Goal: Register for event/course

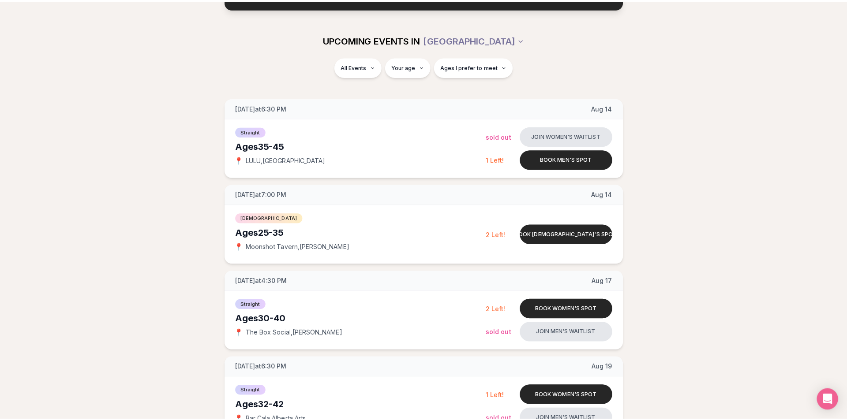
scroll to position [88, 0]
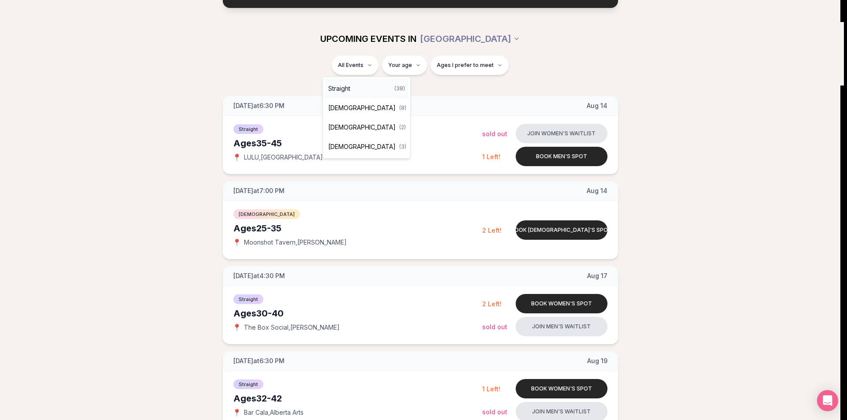
click at [355, 90] on div "Straight ( 38 )" at bounding box center [367, 88] width 84 height 19
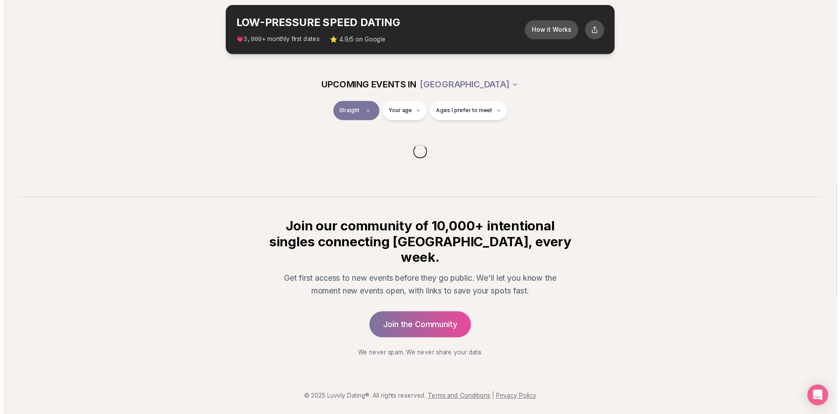
scroll to position [25, 0]
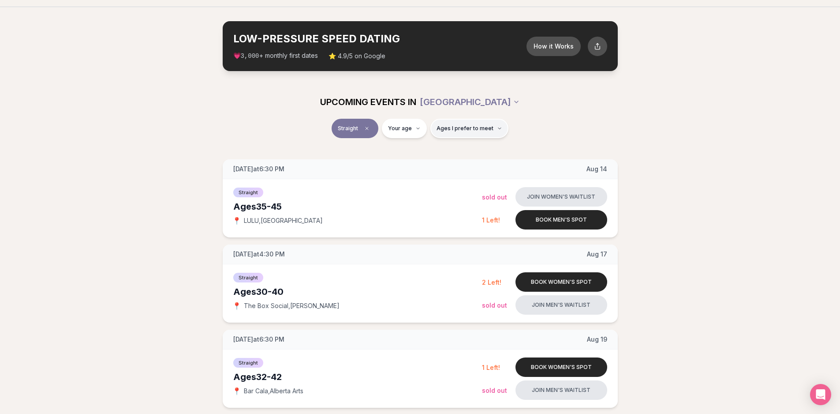
click at [474, 131] on span "Ages I prefer to meet" at bounding box center [465, 128] width 57 height 7
click at [560, 123] on div "Straight Your age Ages I prefer to meet" at bounding box center [420, 130] width 494 height 23
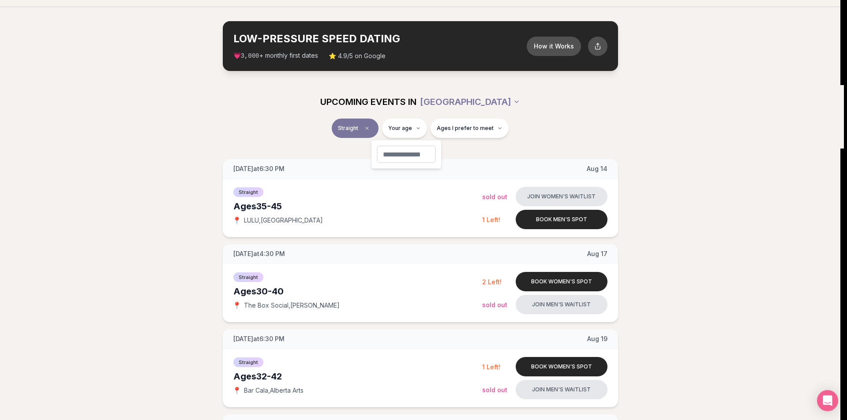
type input "**"
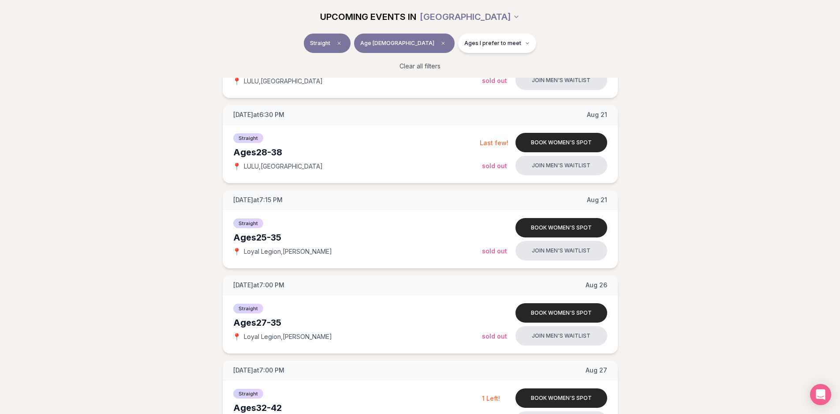
scroll to position [353, 0]
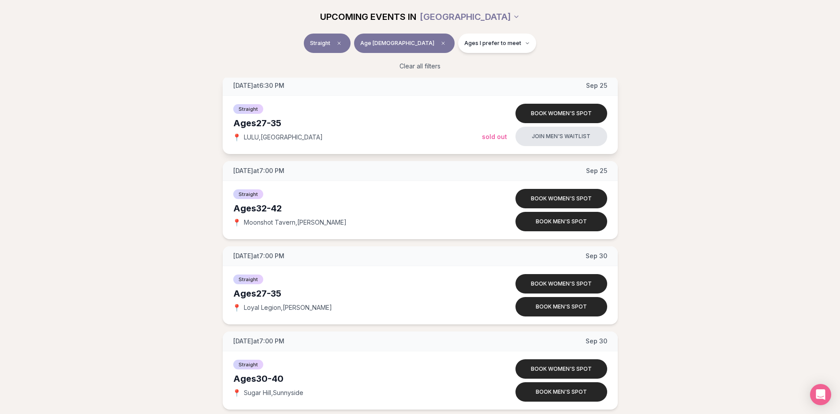
scroll to position [1940, 0]
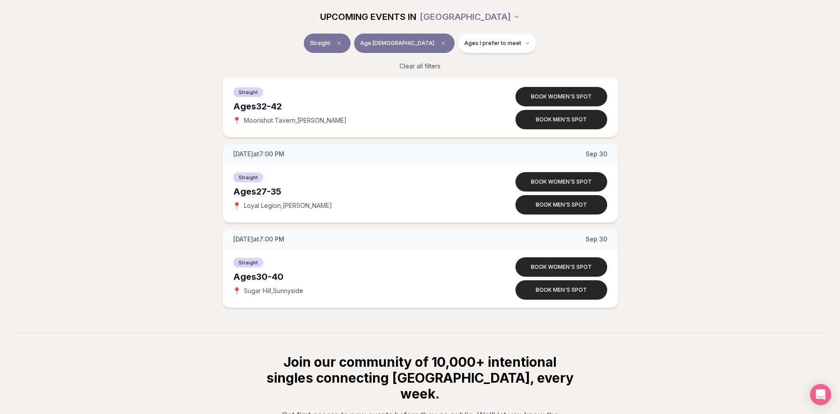
scroll to position [1942, 0]
